Goal: Navigation & Orientation: Find specific page/section

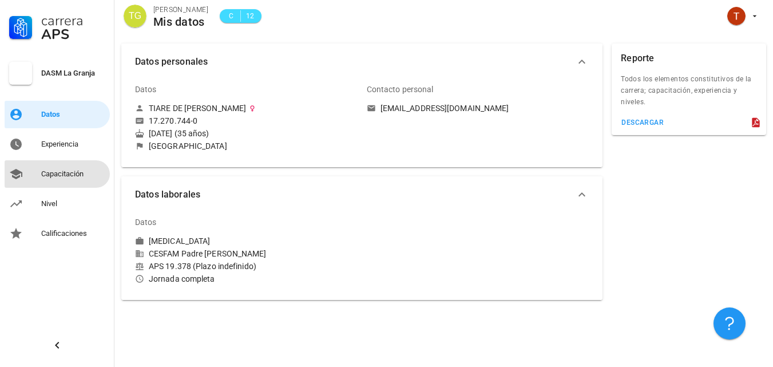
click at [68, 180] on div "Capacitación" at bounding box center [73, 174] width 64 height 18
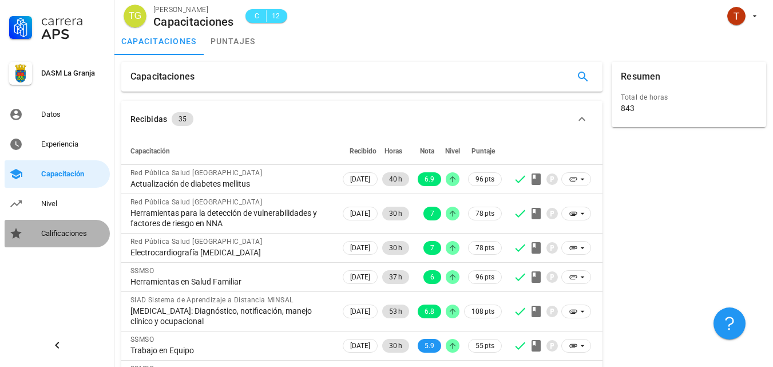
click at [100, 236] on div "Calificaciones" at bounding box center [73, 233] width 64 height 9
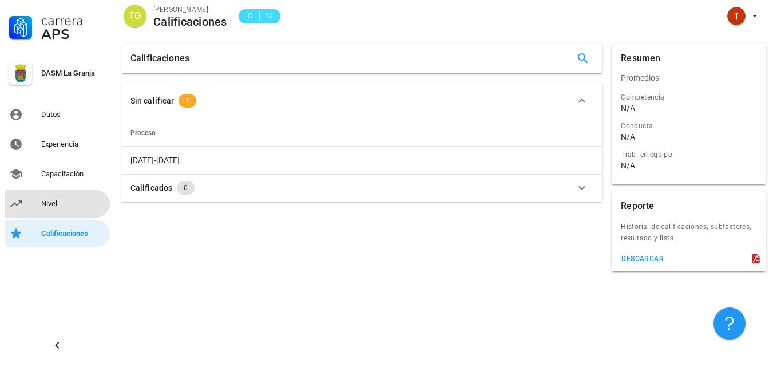
click at [77, 200] on div "Nivel" at bounding box center [73, 203] width 64 height 9
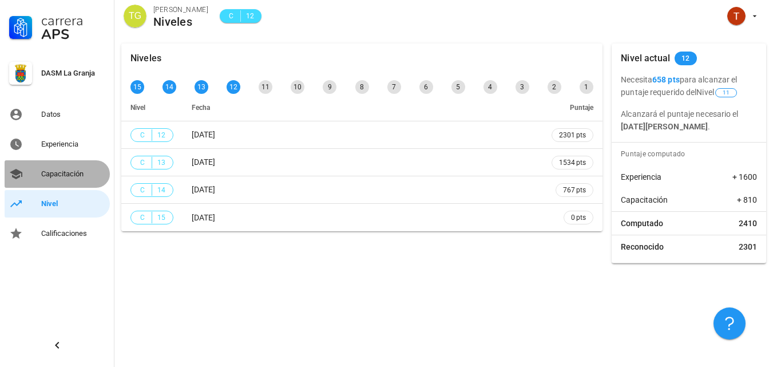
click at [90, 175] on div "Capacitación" at bounding box center [73, 173] width 64 height 9
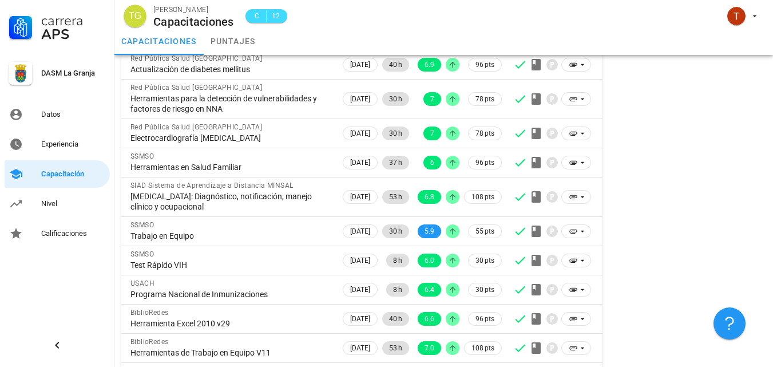
scroll to position [150, 0]
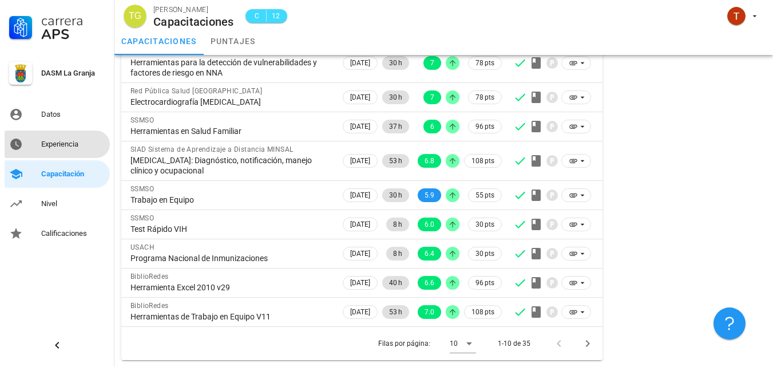
click at [83, 146] on div "Experiencia" at bounding box center [73, 144] width 64 height 9
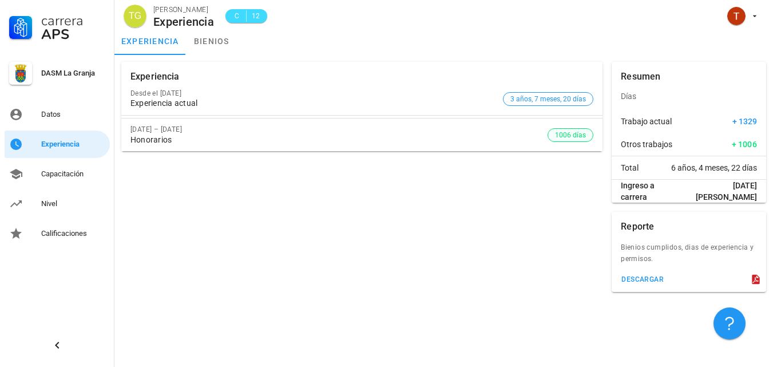
click at [574, 136] on span "1006 días" at bounding box center [570, 135] width 31 height 13
click at [558, 103] on span "3 años, 7 meses, 20 días" at bounding box center [547, 99] width 75 height 13
click at [579, 133] on span "1006 días" at bounding box center [570, 135] width 31 height 13
click at [148, 146] on div "[DATE] – [DATE] Honorarios" at bounding box center [338, 134] width 417 height 33
drag, startPoint x: 187, startPoint y: 129, endPoint x: 601, endPoint y: 88, distance: 416.2
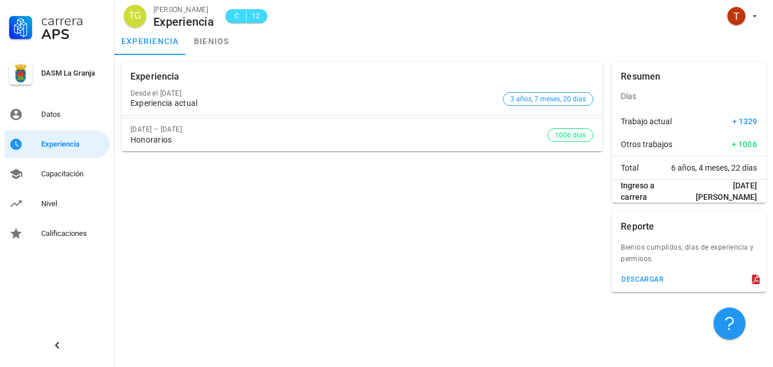
click at [222, 120] on div "[DATE] – [DATE] Honorarios" at bounding box center [338, 134] width 417 height 33
click at [573, 136] on span "1006 días" at bounding box center [570, 135] width 31 height 13
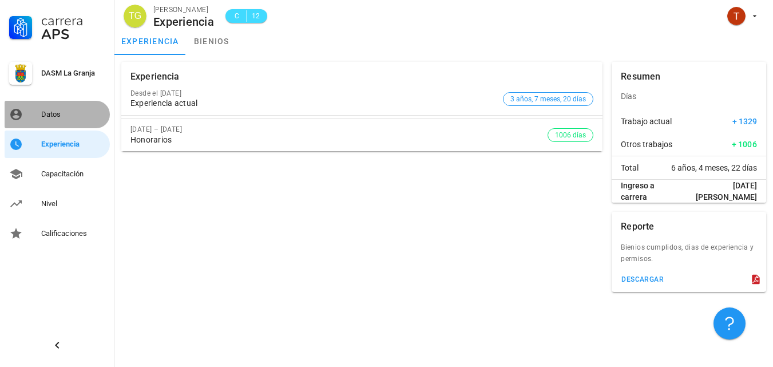
click at [51, 120] on div "Datos" at bounding box center [73, 114] width 64 height 18
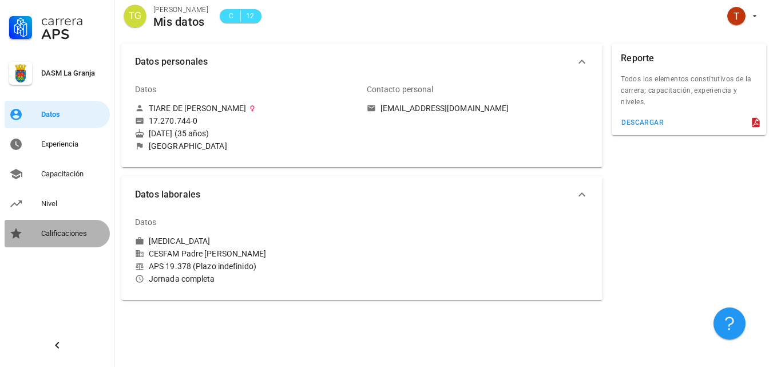
click at [37, 230] on link "Calificaciones" at bounding box center [57, 233] width 105 height 27
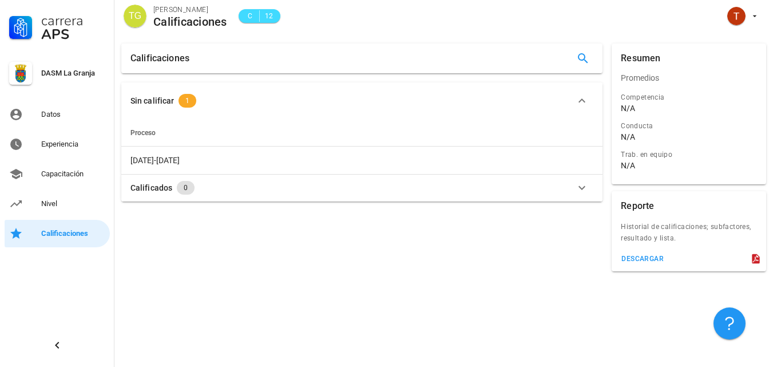
click at [164, 101] on div "Sin calificar" at bounding box center [151, 100] width 43 height 13
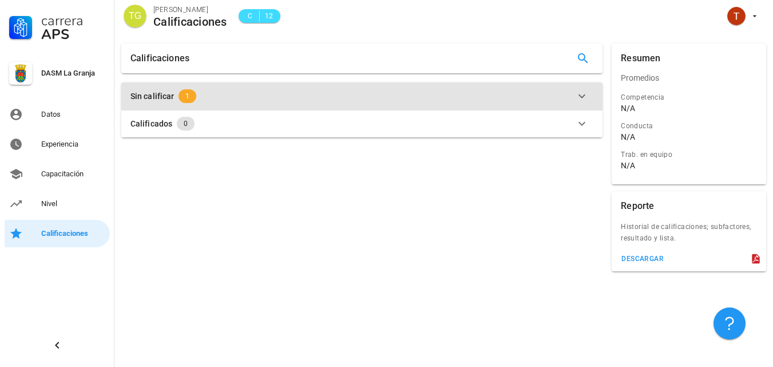
click at [164, 101] on div "Sin calificar" at bounding box center [151, 96] width 43 height 13
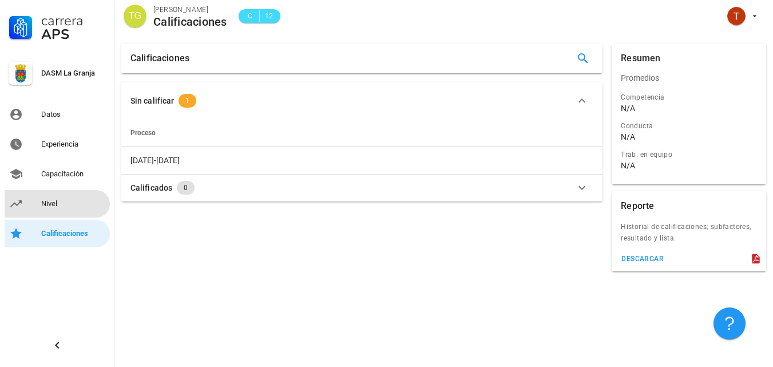
click at [66, 208] on div "Nivel" at bounding box center [73, 203] width 64 height 9
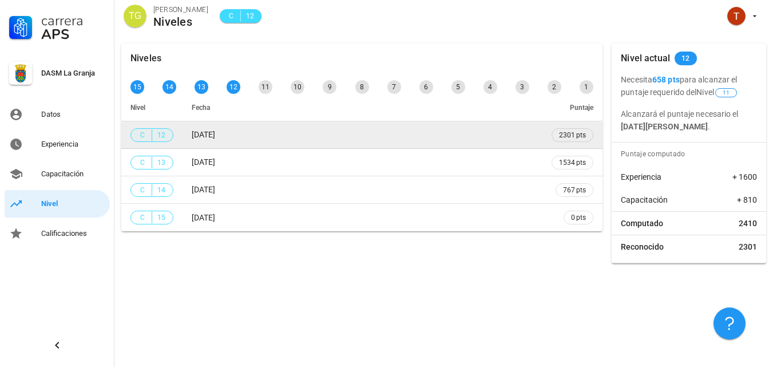
click at [156, 141] on span "C 12" at bounding box center [152, 135] width 28 height 13
click at [567, 130] on span "2301 pts" at bounding box center [572, 134] width 27 height 11
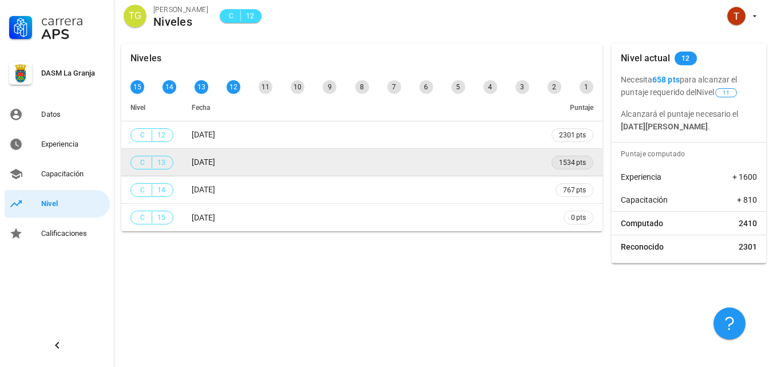
click at [578, 169] on span "1534 pts" at bounding box center [572, 163] width 42 height 14
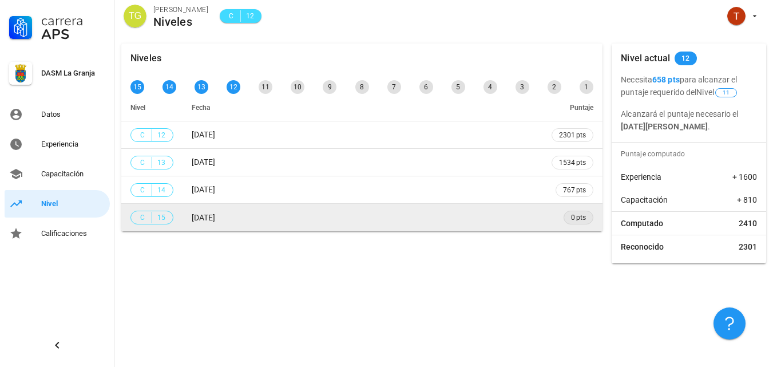
drag, startPoint x: 581, startPoint y: 191, endPoint x: 583, endPoint y: 215, distance: 24.1
click at [581, 196] on span "767 pts" at bounding box center [574, 190] width 23 height 13
click at [583, 215] on span "0 pts" at bounding box center [578, 217] width 15 height 11
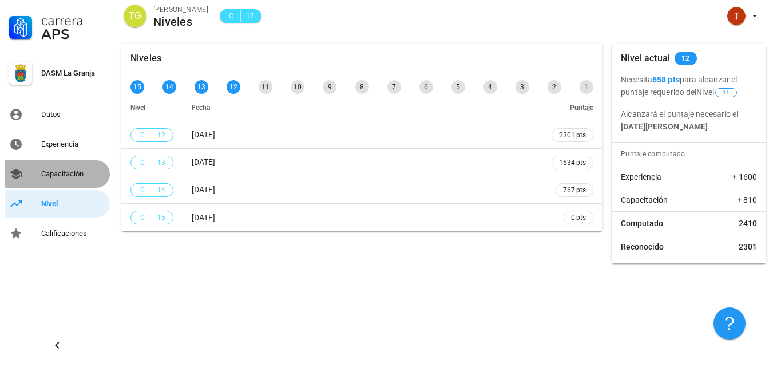
click at [54, 177] on div "Capacitación" at bounding box center [73, 173] width 64 height 9
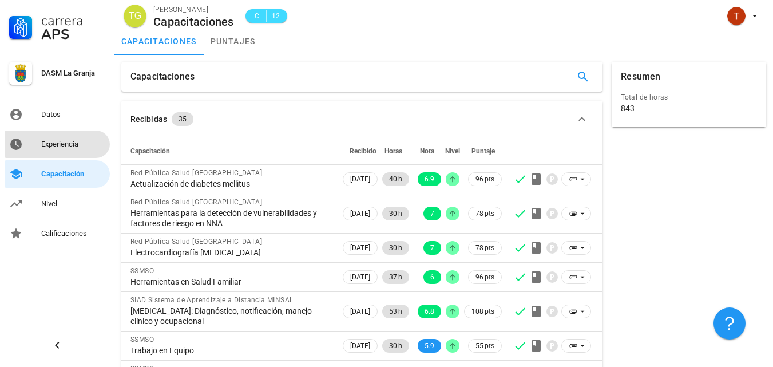
click at [89, 146] on div "Experiencia" at bounding box center [73, 144] width 64 height 9
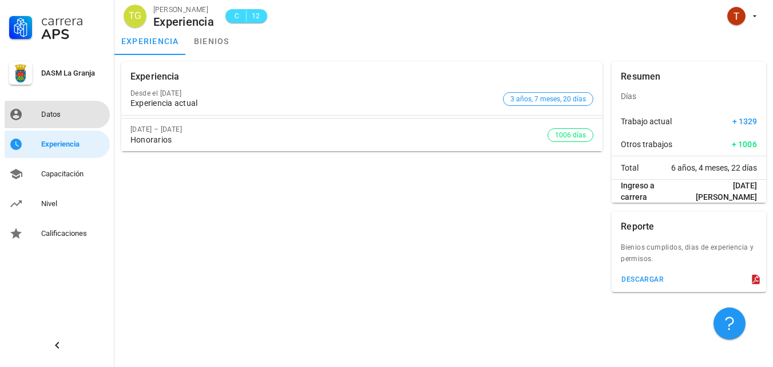
click at [50, 114] on div "Datos" at bounding box center [73, 114] width 64 height 9
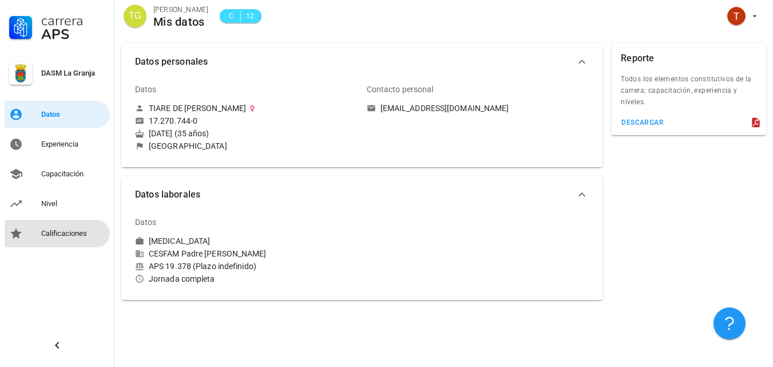
click at [61, 232] on div "Calificaciones" at bounding box center [73, 233] width 64 height 9
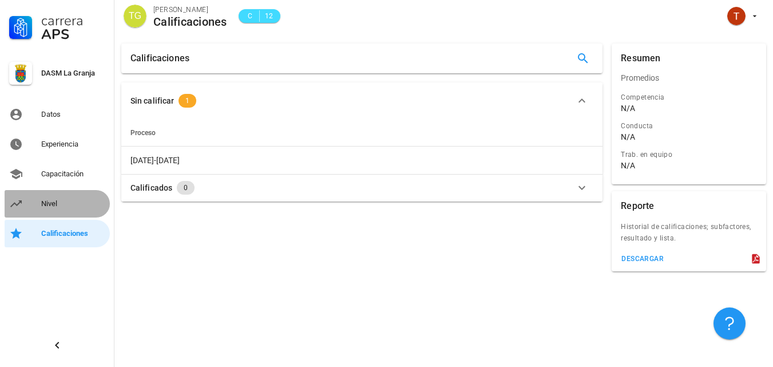
click at [76, 213] on link "Nivel" at bounding box center [57, 203] width 105 height 27
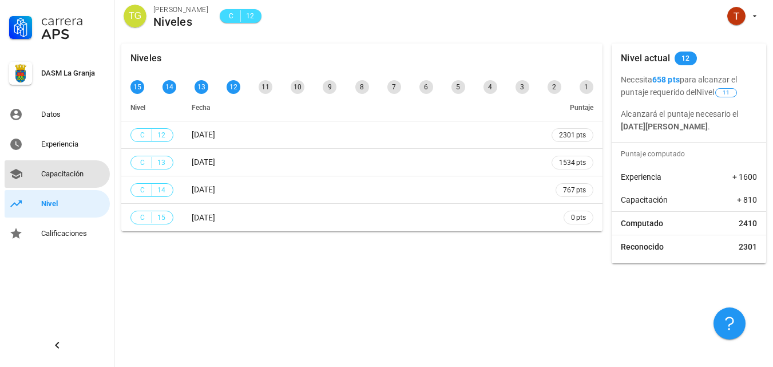
click at [81, 181] on div "Capacitación" at bounding box center [73, 174] width 64 height 18
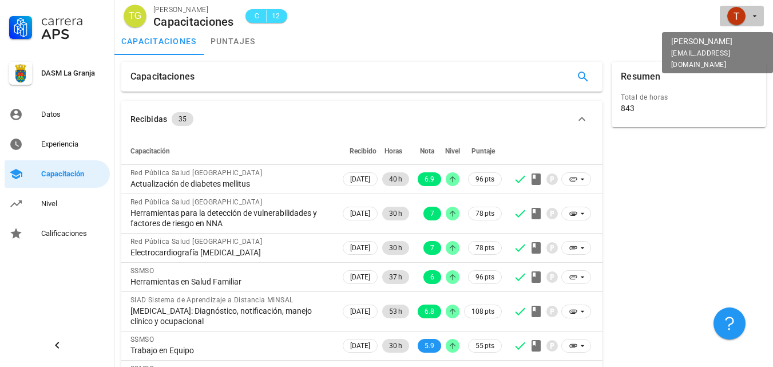
click at [747, 18] on span "button" at bounding box center [741, 16] width 35 height 18
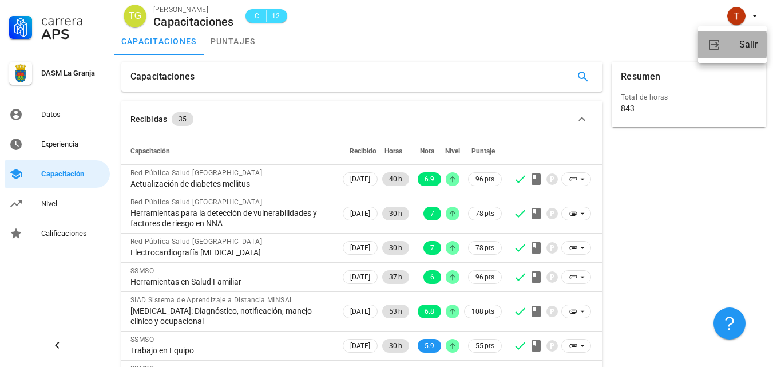
click at [742, 41] on div "Salir" at bounding box center [748, 44] width 18 height 23
